Goal: Task Accomplishment & Management: Use online tool/utility

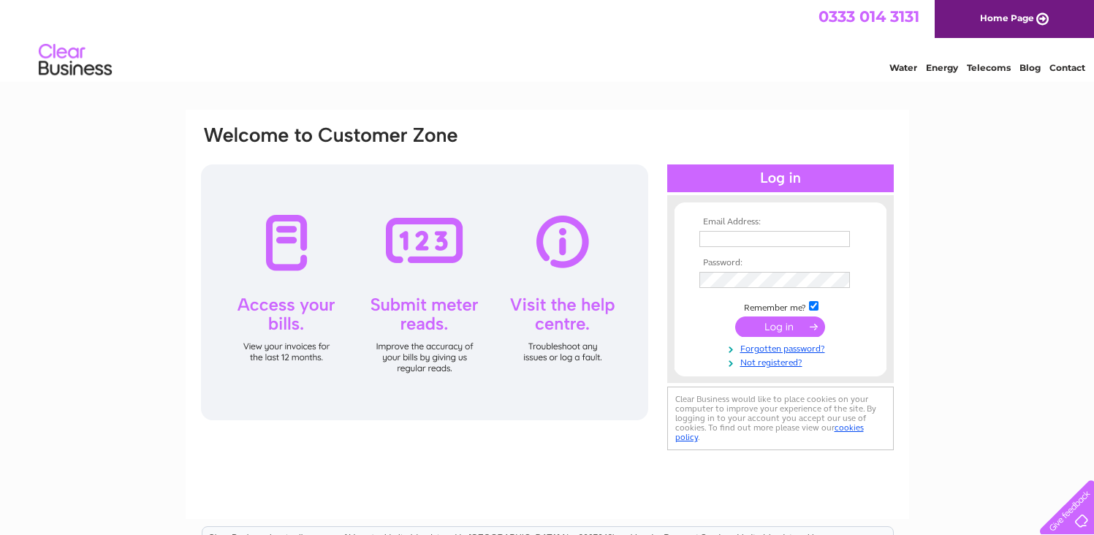
click at [747, 242] on input "text" at bounding box center [774, 239] width 151 height 16
type input "nqandnemac@gmail.com"
click at [795, 331] on input "submit" at bounding box center [780, 328] width 90 height 20
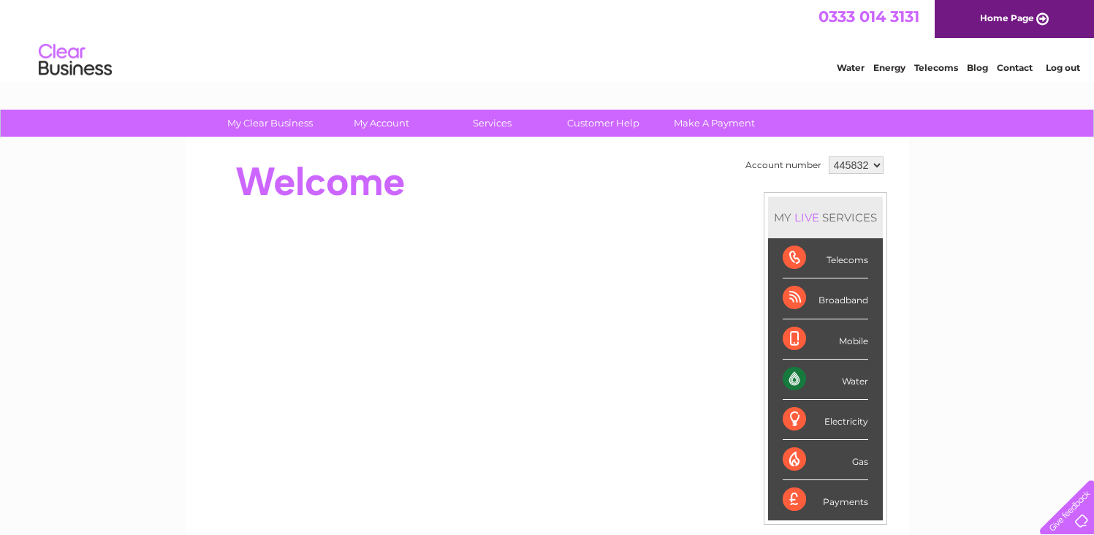
click at [848, 376] on div "Water" at bounding box center [825, 379] width 85 height 40
click at [795, 372] on div "Water" at bounding box center [825, 379] width 85 height 40
click at [865, 374] on div "Water" at bounding box center [825, 379] width 85 height 40
click at [853, 375] on div "Water" at bounding box center [825, 379] width 85 height 40
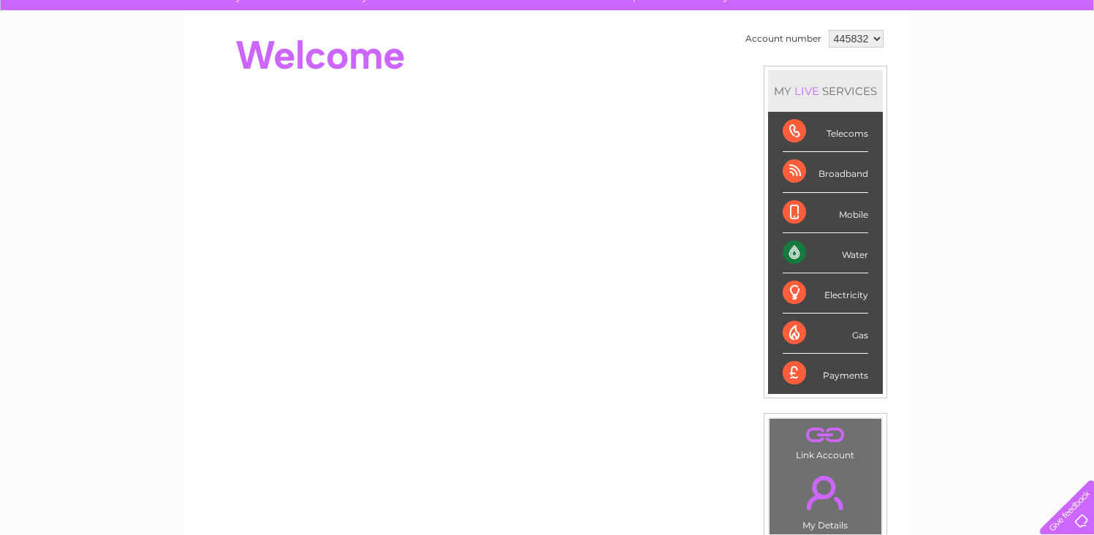
scroll to position [73, 0]
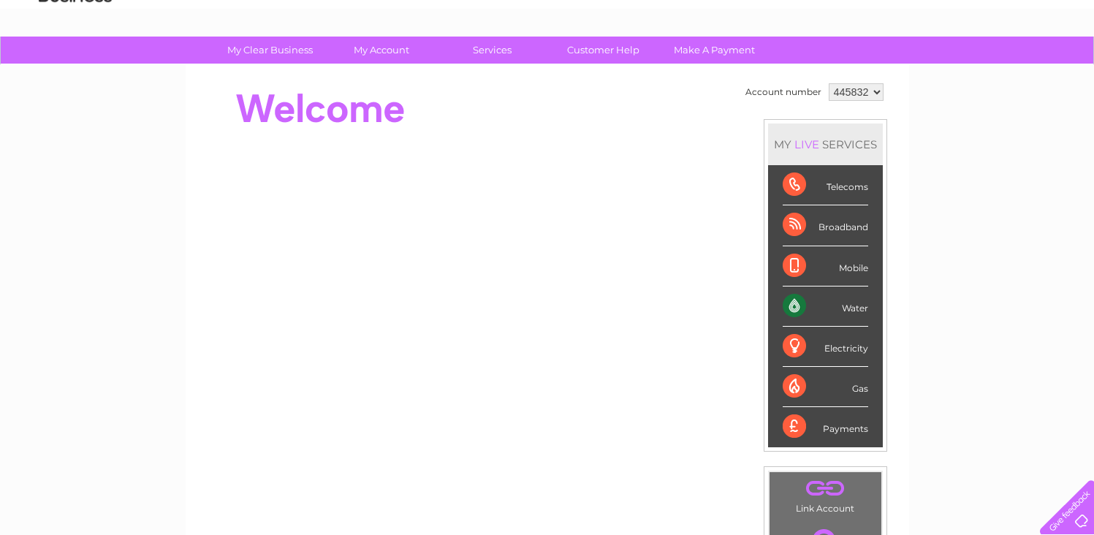
click at [848, 316] on div "Water" at bounding box center [825, 306] width 85 height 40
click at [848, 314] on div "Water" at bounding box center [825, 306] width 85 height 40
drag, startPoint x: 848, startPoint y: 314, endPoint x: 850, endPoint y: 307, distance: 7.6
click at [850, 307] on div "Water" at bounding box center [825, 306] width 85 height 40
click at [802, 304] on div "Water" at bounding box center [825, 306] width 85 height 40
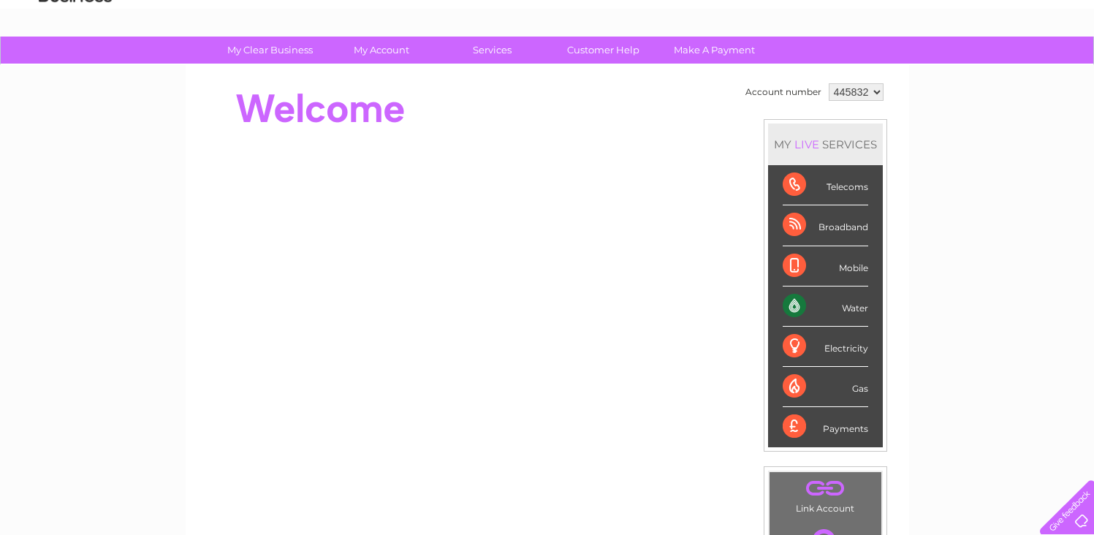
click at [802, 304] on div "Water" at bounding box center [825, 306] width 85 height 40
drag, startPoint x: 798, startPoint y: 304, endPoint x: 999, endPoint y: 205, distance: 223.8
click at [1002, 208] on div "My Clear Business Login Details My Details My Preferences Link Account My Accou…" at bounding box center [547, 447] width 1094 height 821
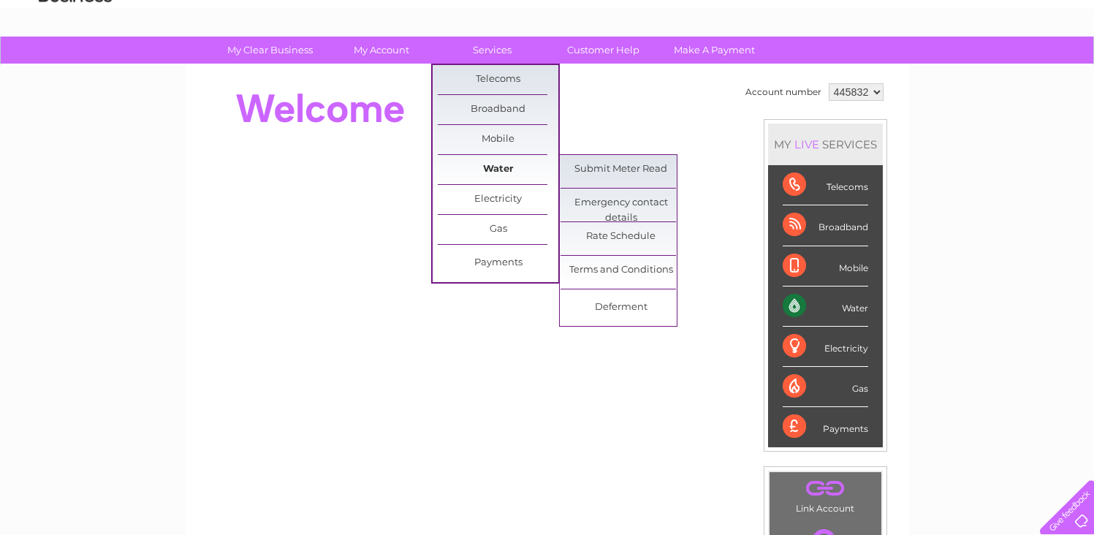
click at [503, 166] on link "Water" at bounding box center [498, 169] width 121 height 29
click at [632, 174] on link "Submit Meter Read" at bounding box center [620, 169] width 121 height 29
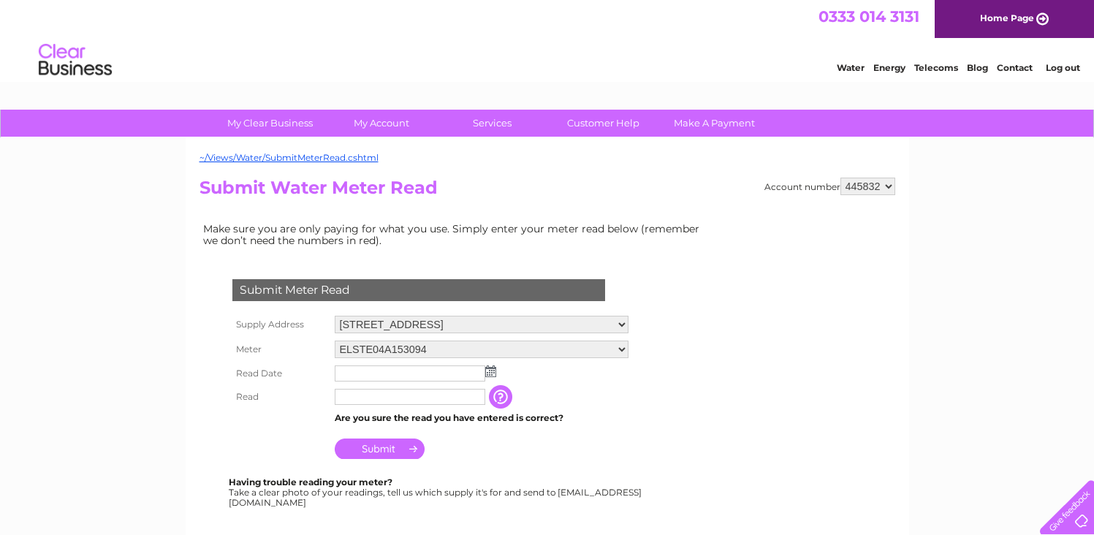
click at [369, 376] on input "text" at bounding box center [410, 373] width 151 height 16
click at [496, 372] on td at bounding box center [481, 374] width 301 height 25
click at [468, 370] on input "text" at bounding box center [410, 373] width 151 height 16
click at [494, 376] on img at bounding box center [490, 371] width 11 height 12
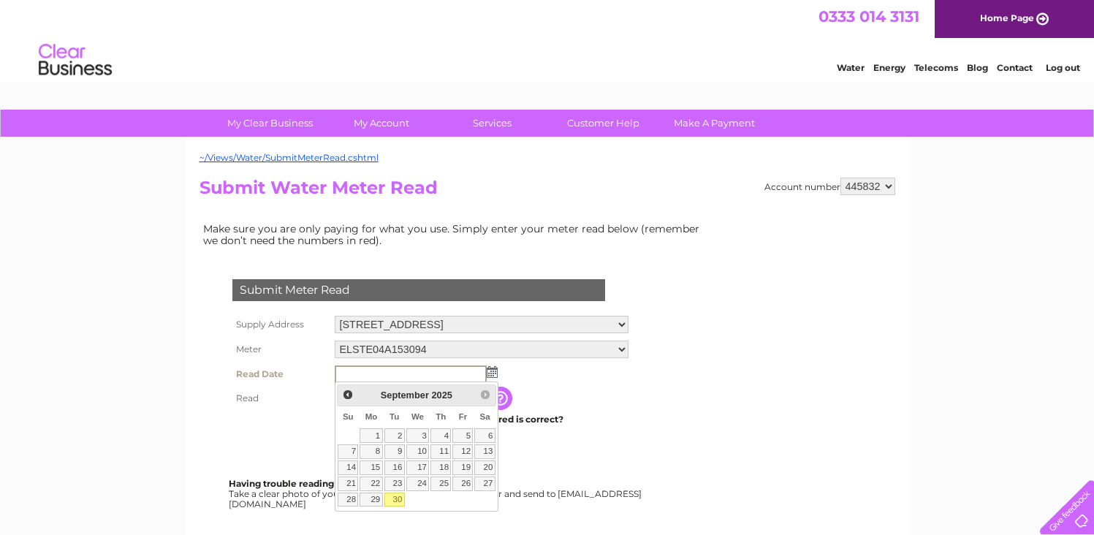
click at [401, 502] on link "30" at bounding box center [394, 499] width 20 height 15
type input "2025/09/30"
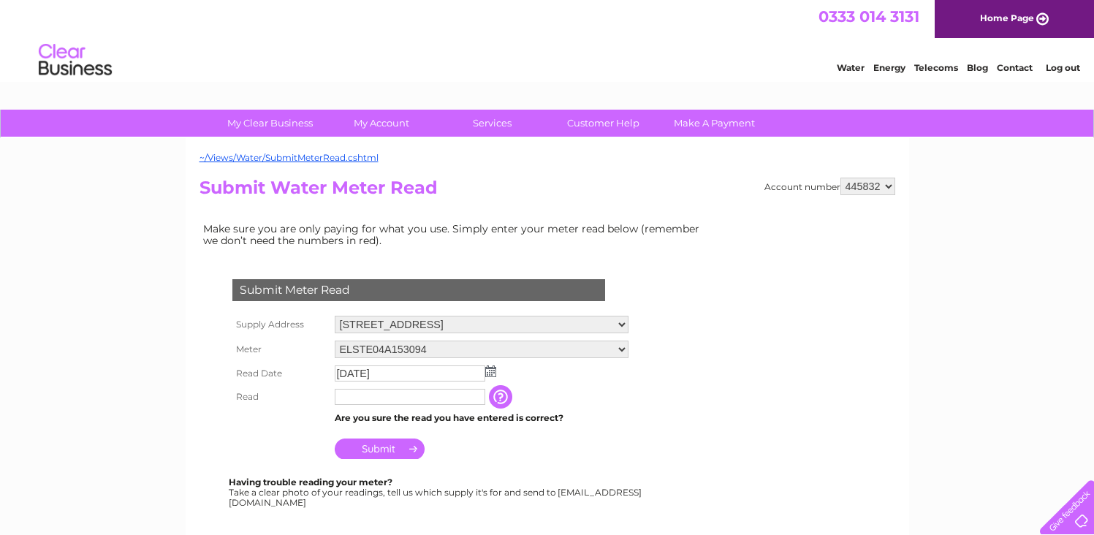
click at [364, 400] on input "text" at bounding box center [410, 397] width 151 height 16
click at [389, 395] on input "text" at bounding box center [410, 397] width 151 height 16
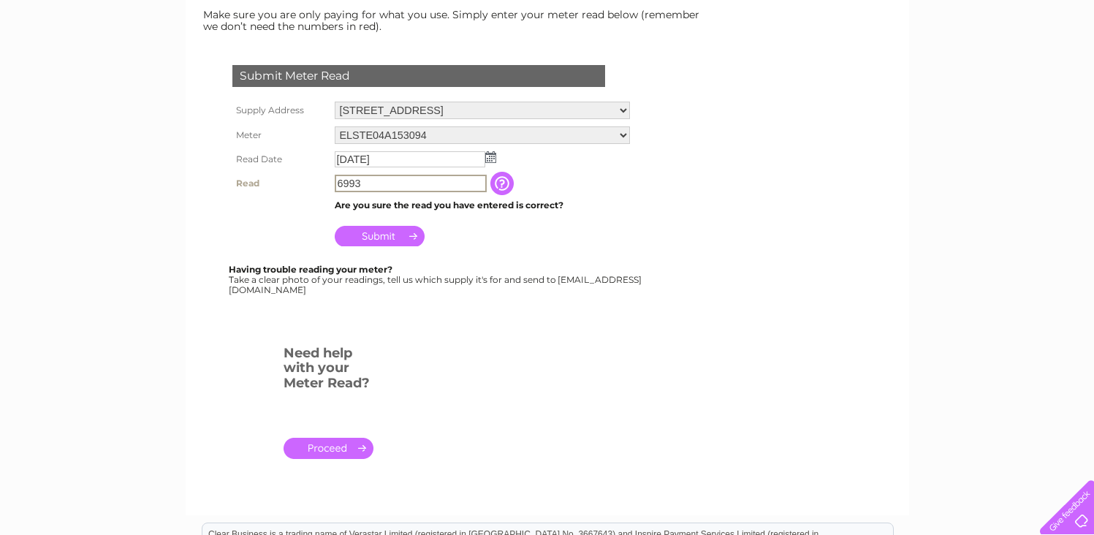
scroll to position [219, 0]
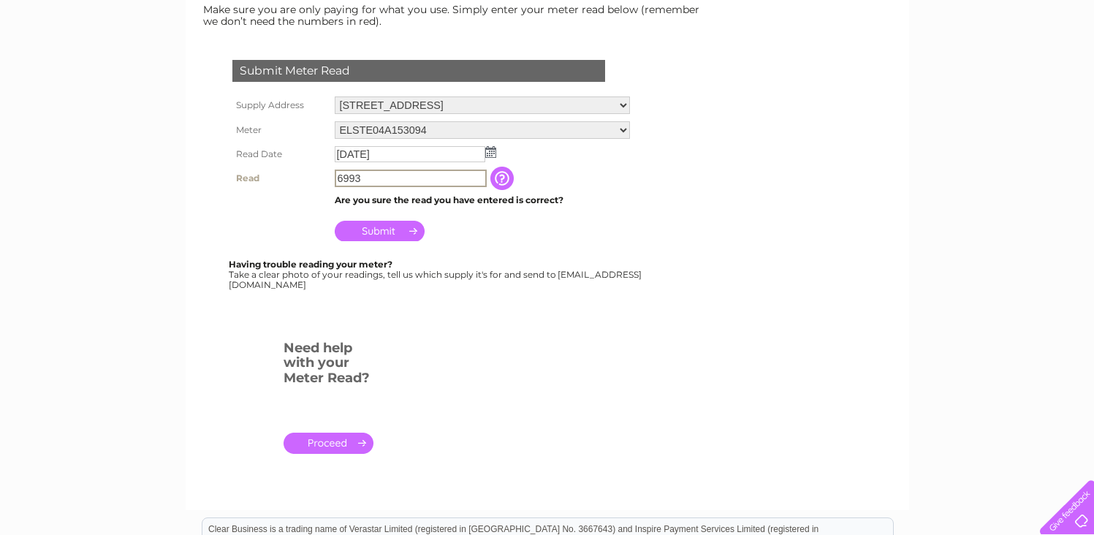
type input "6993"
click at [378, 237] on input "Submit" at bounding box center [380, 229] width 90 height 20
